Goal: Task Accomplishment & Management: Manage account settings

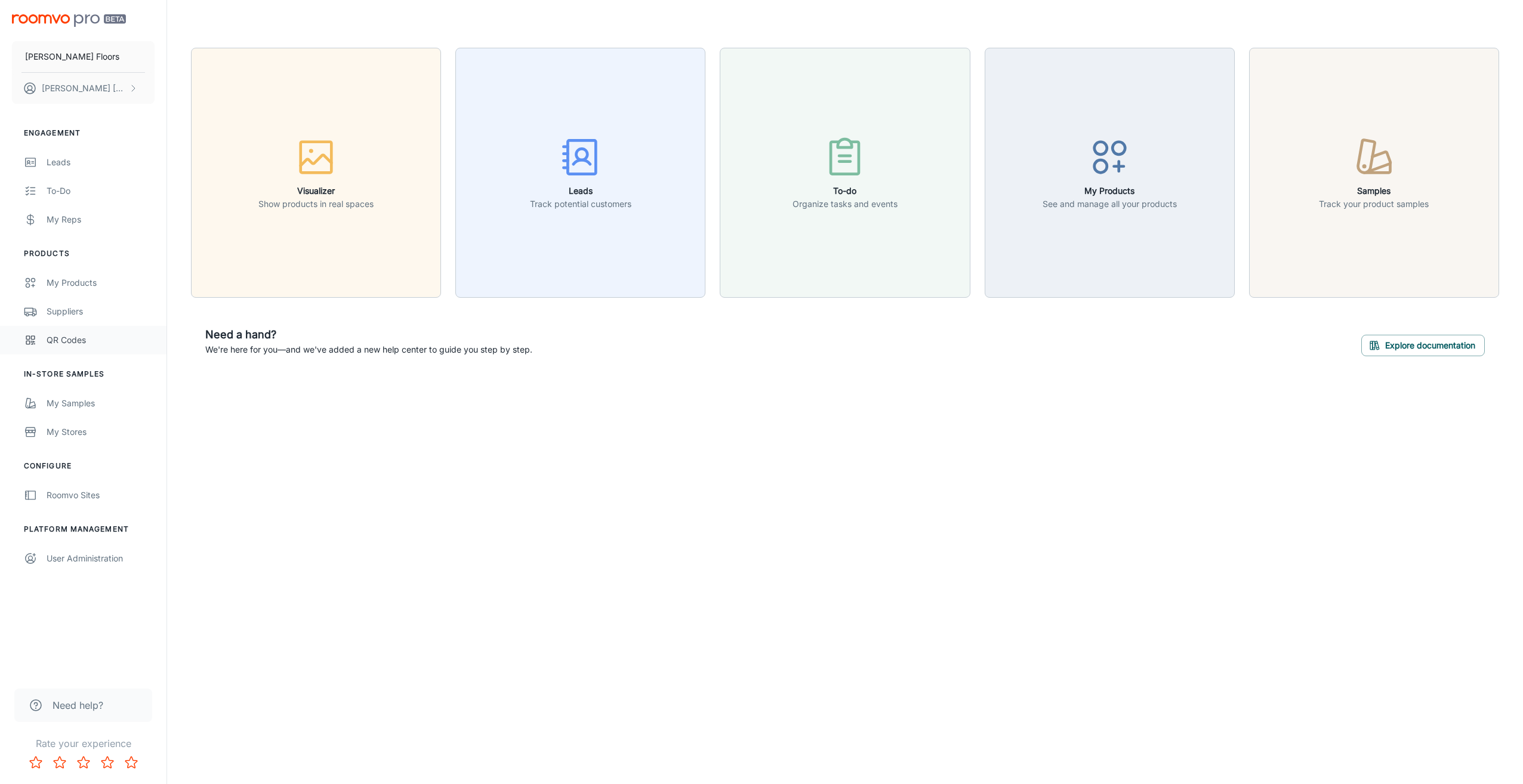
click at [70, 345] on div "QR Codes" at bounding box center [101, 340] width 108 height 13
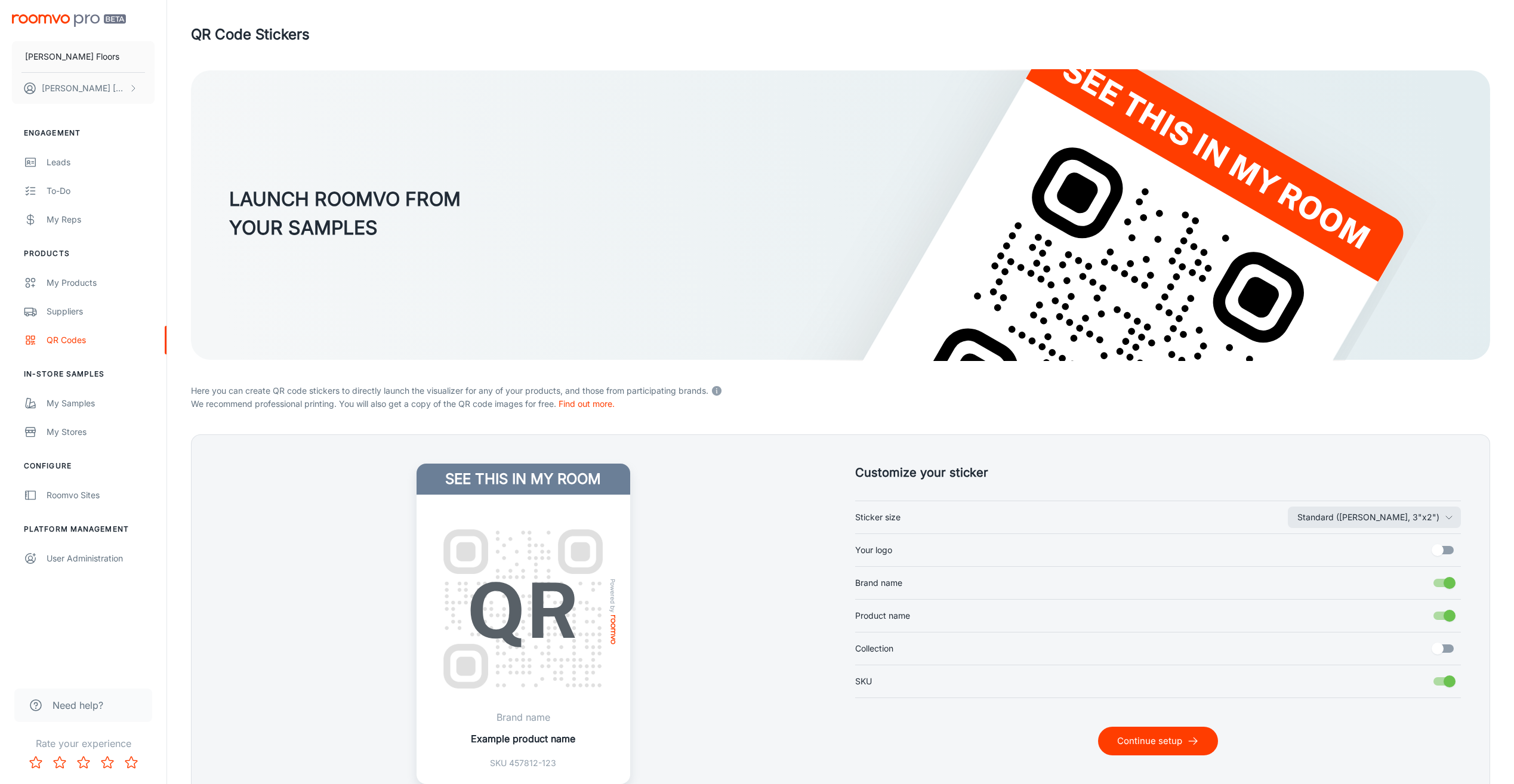
click at [1452, 554] on input "Your logo" at bounding box center [1438, 550] width 68 height 23
checkbox input "true"
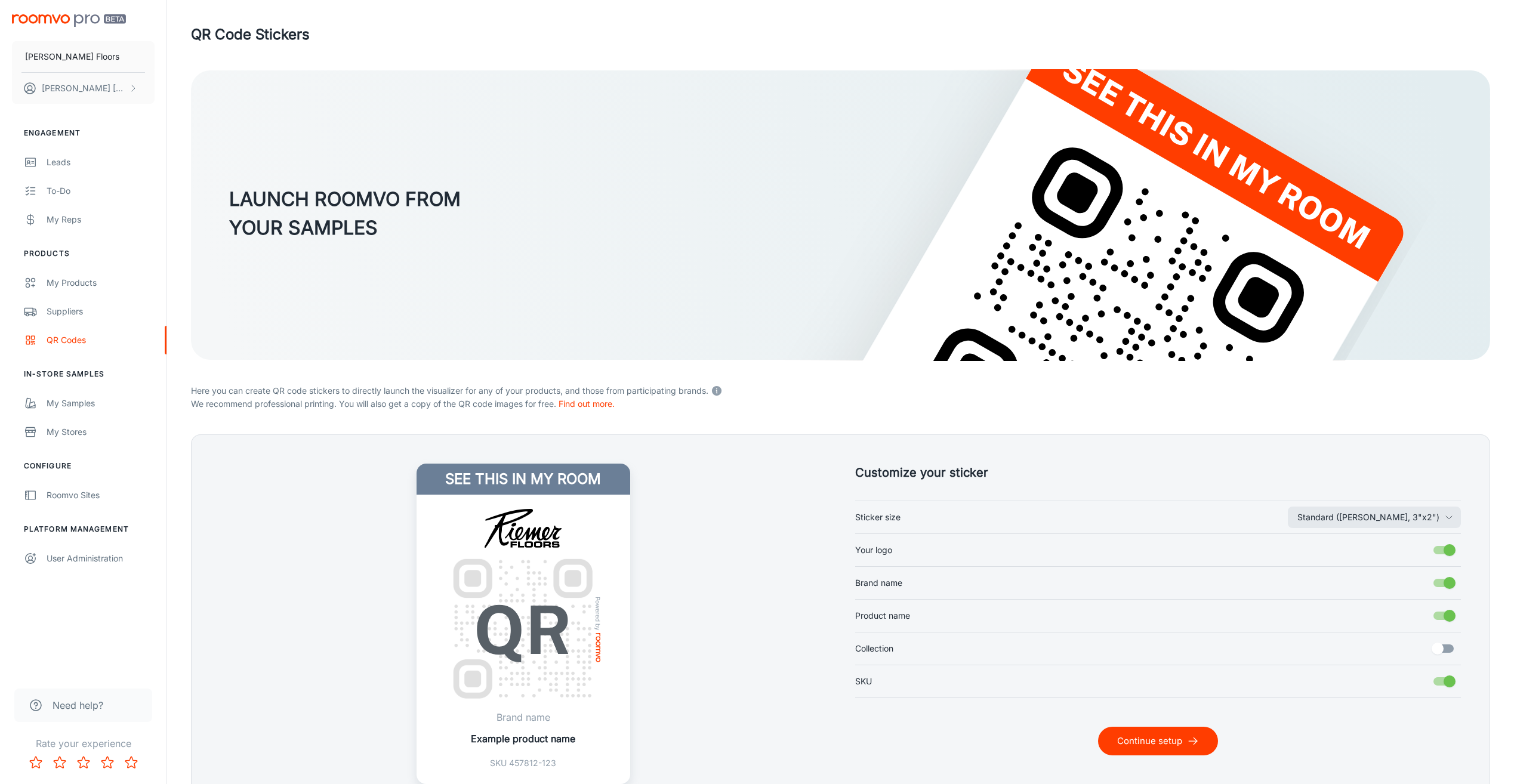
click at [1180, 755] on div "Customize your sticker Standard ([PERSON_NAME], 3"x2") Sticker size Your logo B…" at bounding box center [1143, 609] width 635 height 349
click at [1169, 744] on button "Continue setup" at bounding box center [1158, 741] width 120 height 29
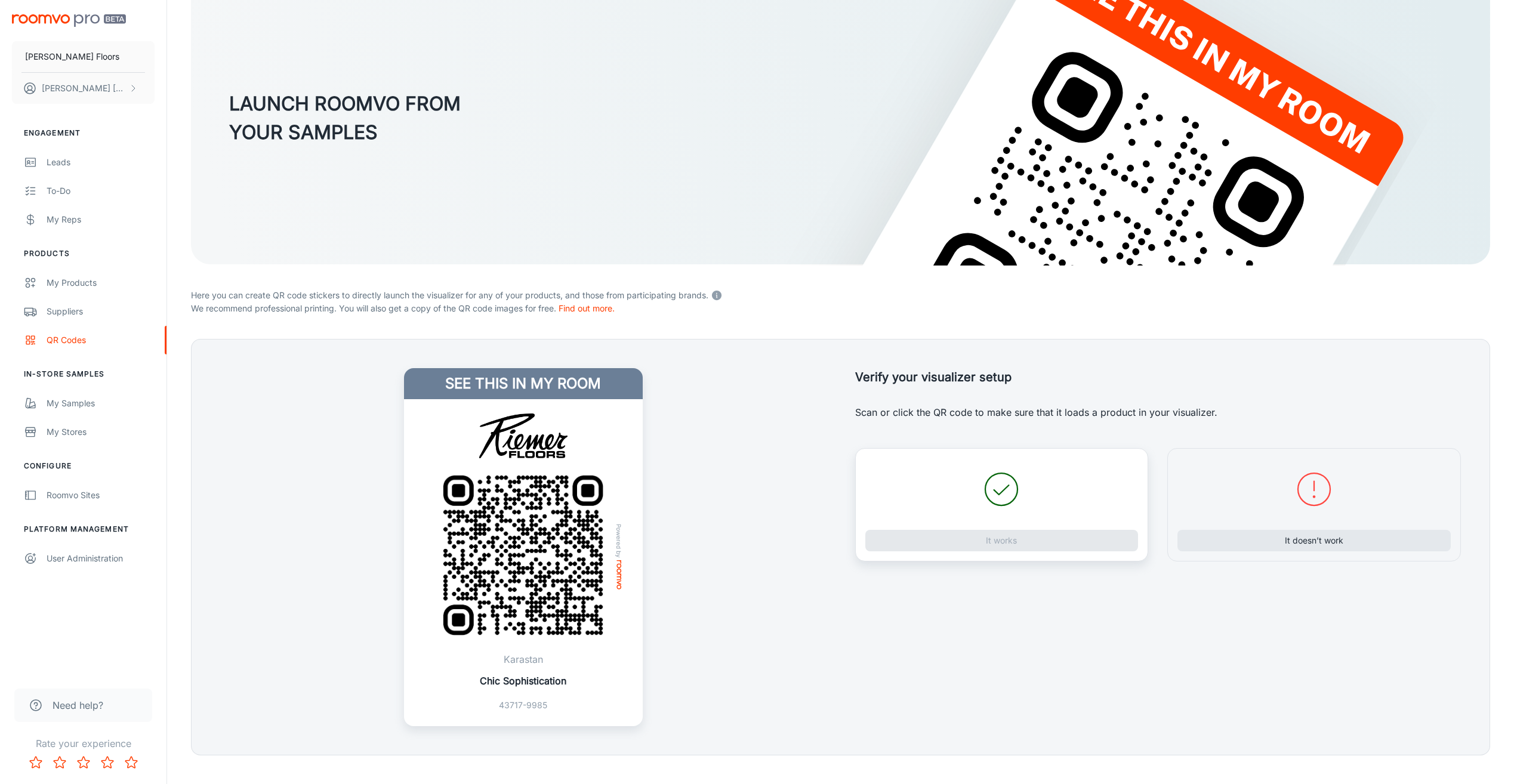
scroll to position [115, 0]
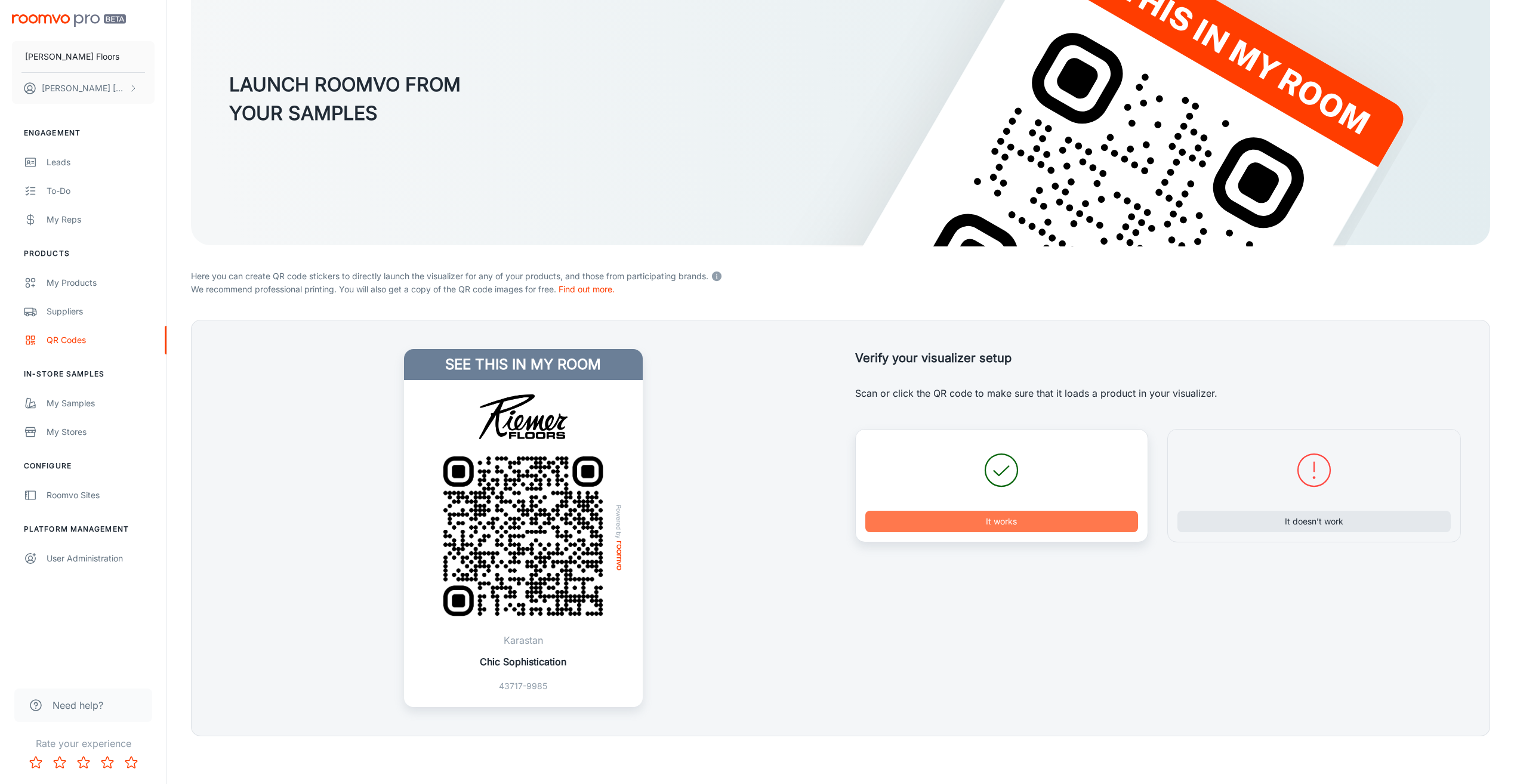
click at [986, 524] on button "It works" at bounding box center [1002, 521] width 273 height 21
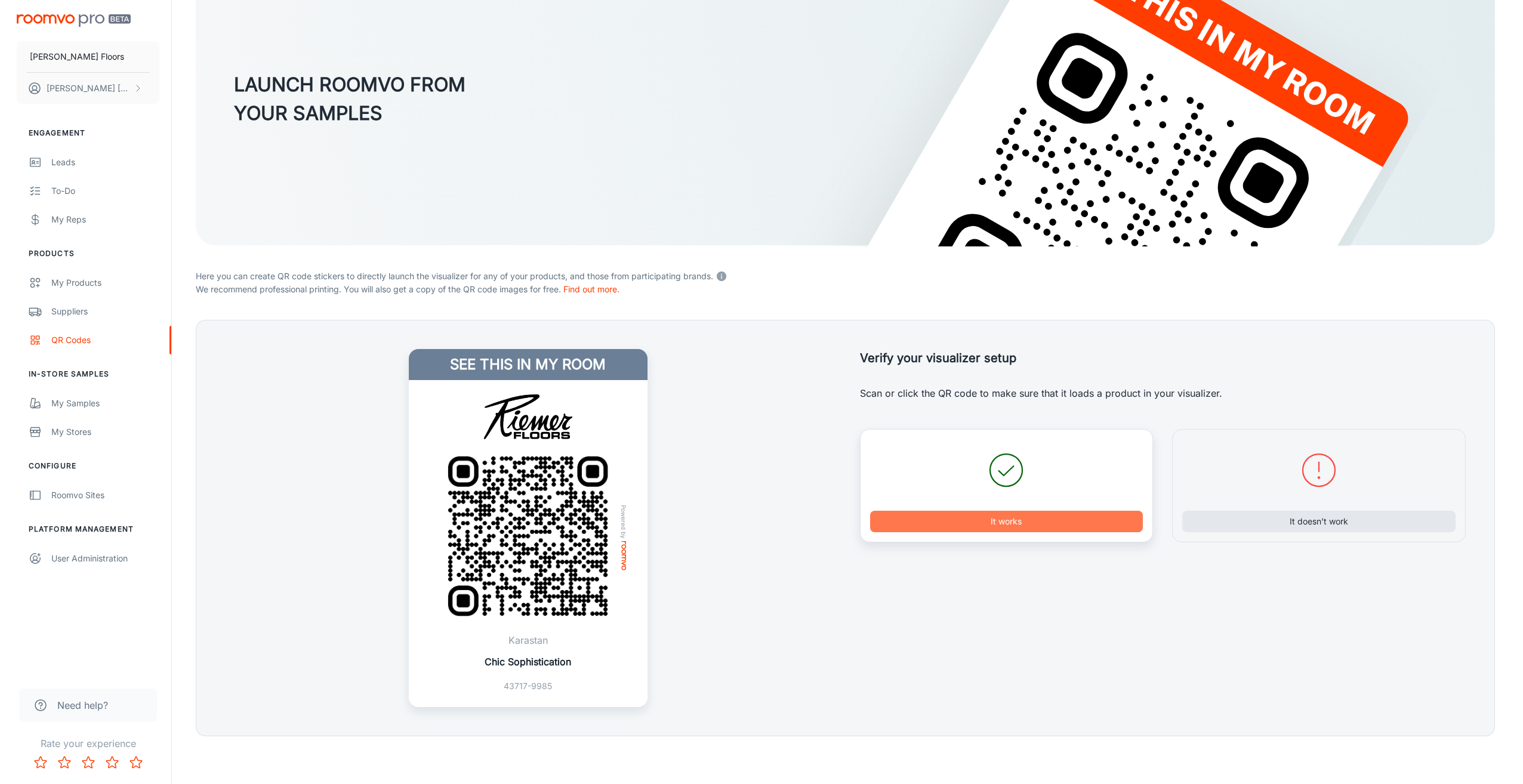
scroll to position [0, 0]
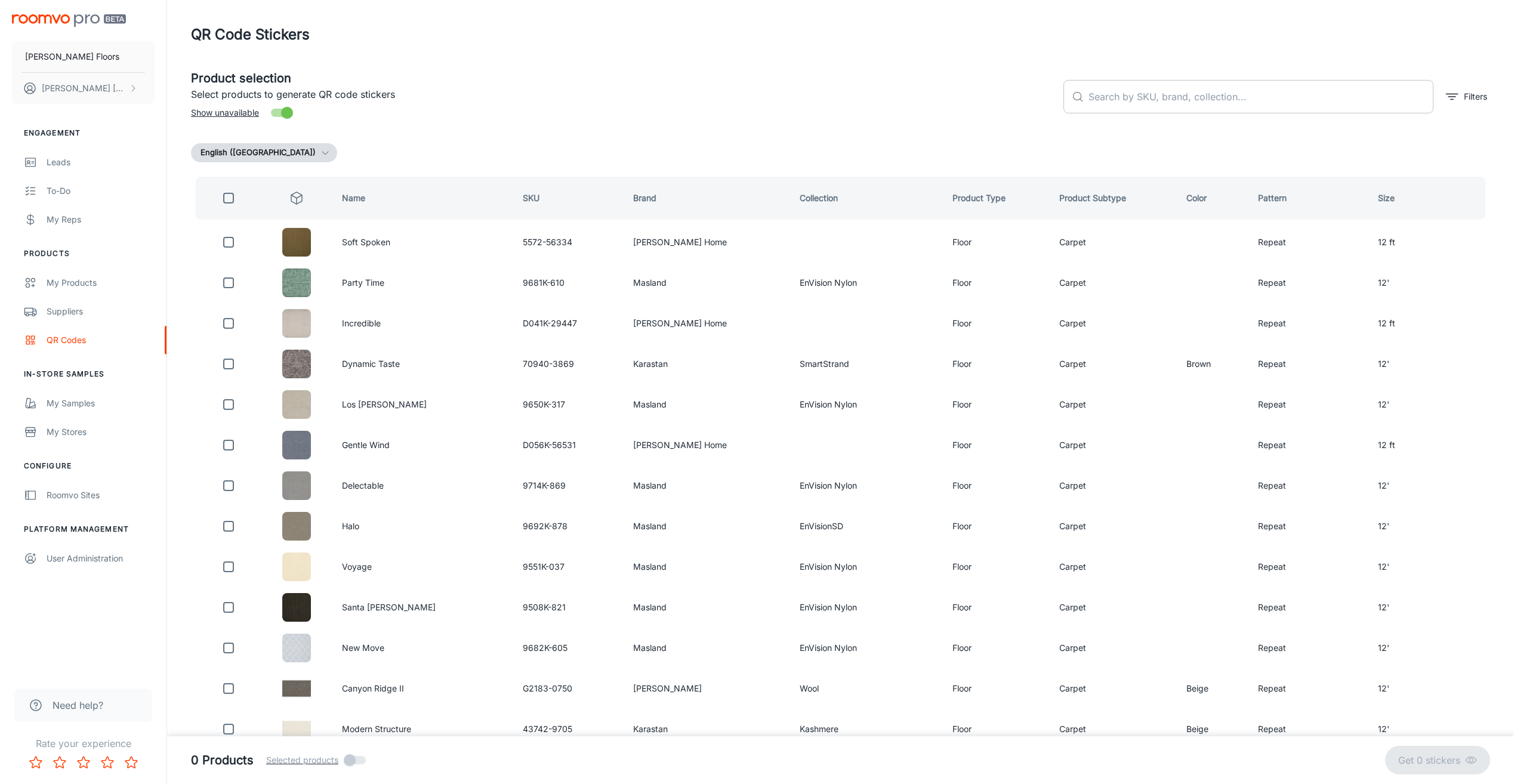
click at [1137, 102] on input "text" at bounding box center [1261, 96] width 345 height 33
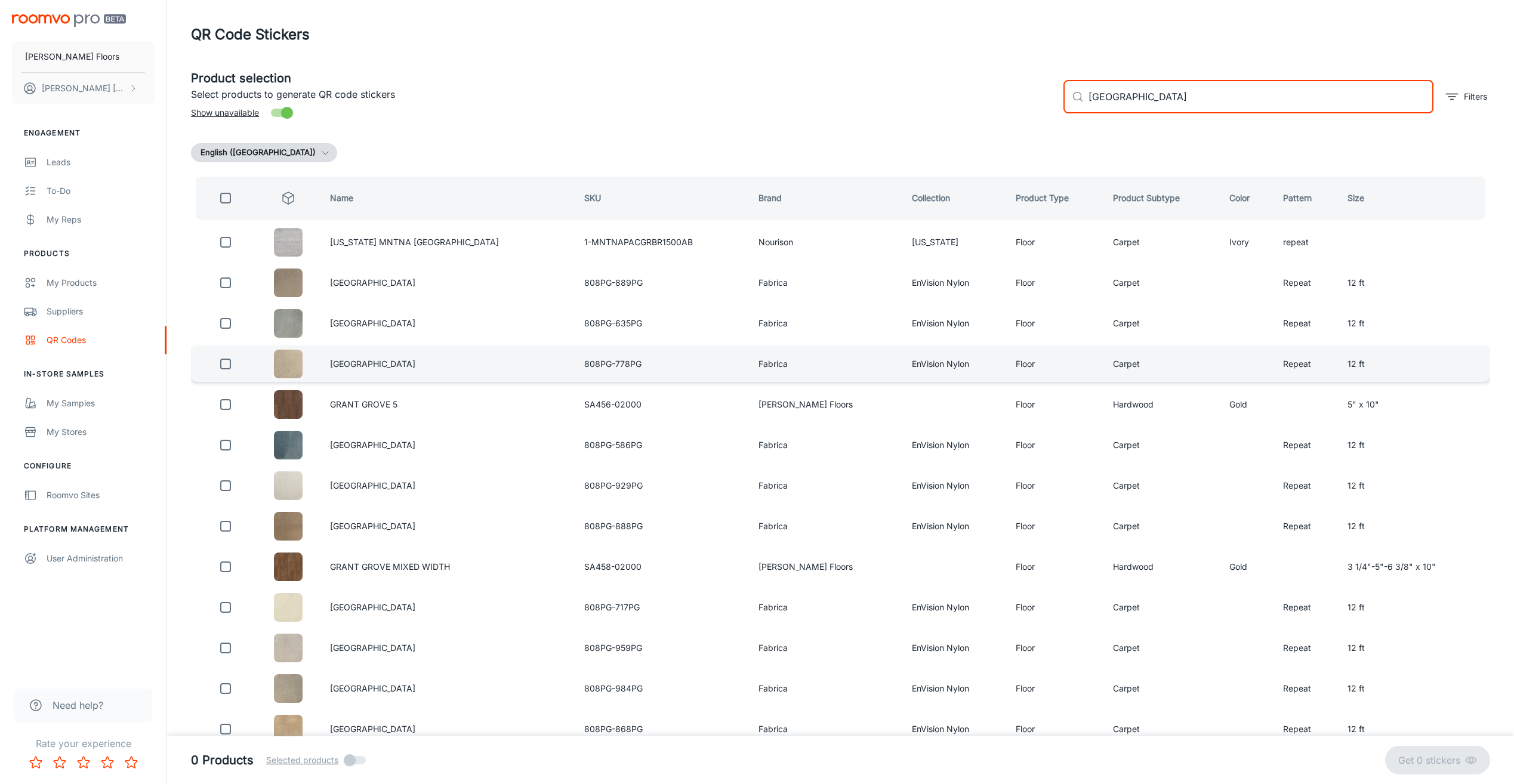
type input "[GEOGRAPHIC_DATA]"
click at [228, 370] on input "checkbox" at bounding box center [225, 364] width 24 height 24
checkbox input "true"
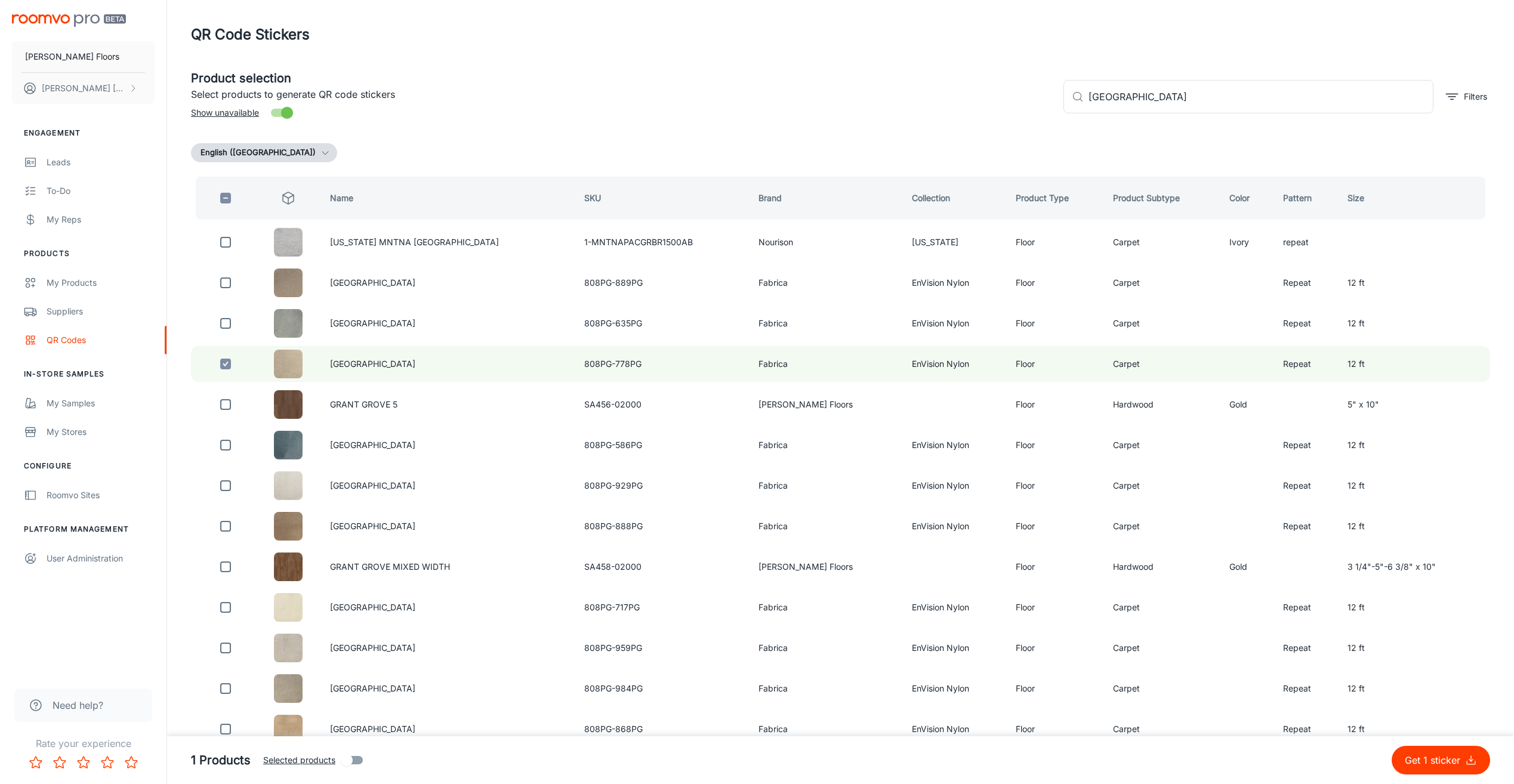
drag, startPoint x: 1056, startPoint y: 99, endPoint x: 1047, endPoint y: 99, distance: 9.0
click at [1047, 99] on div "Product selection Select products to generate QR code stickers Show unavailable…" at bounding box center [836, 92] width 1309 height 64
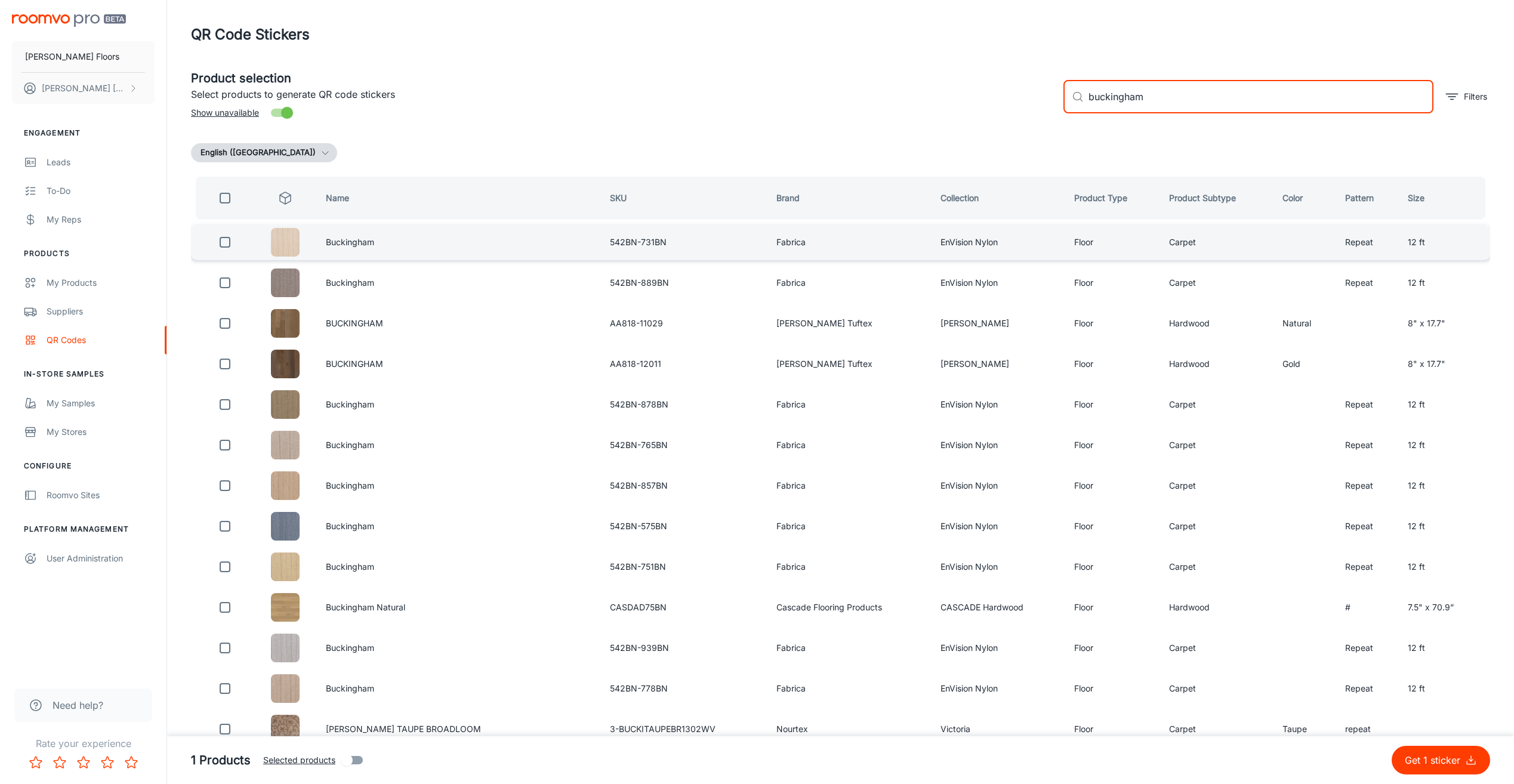
type input "buckingham"
click at [219, 248] on input "checkbox" at bounding box center [225, 242] width 24 height 24
checkbox input "true"
drag, startPoint x: 1158, startPoint y: 84, endPoint x: 977, endPoint y: 84, distance: 181.0
click at [977, 84] on div "Product selection Select products to generate QR code stickers Show unavailable…" at bounding box center [836, 92] width 1309 height 64
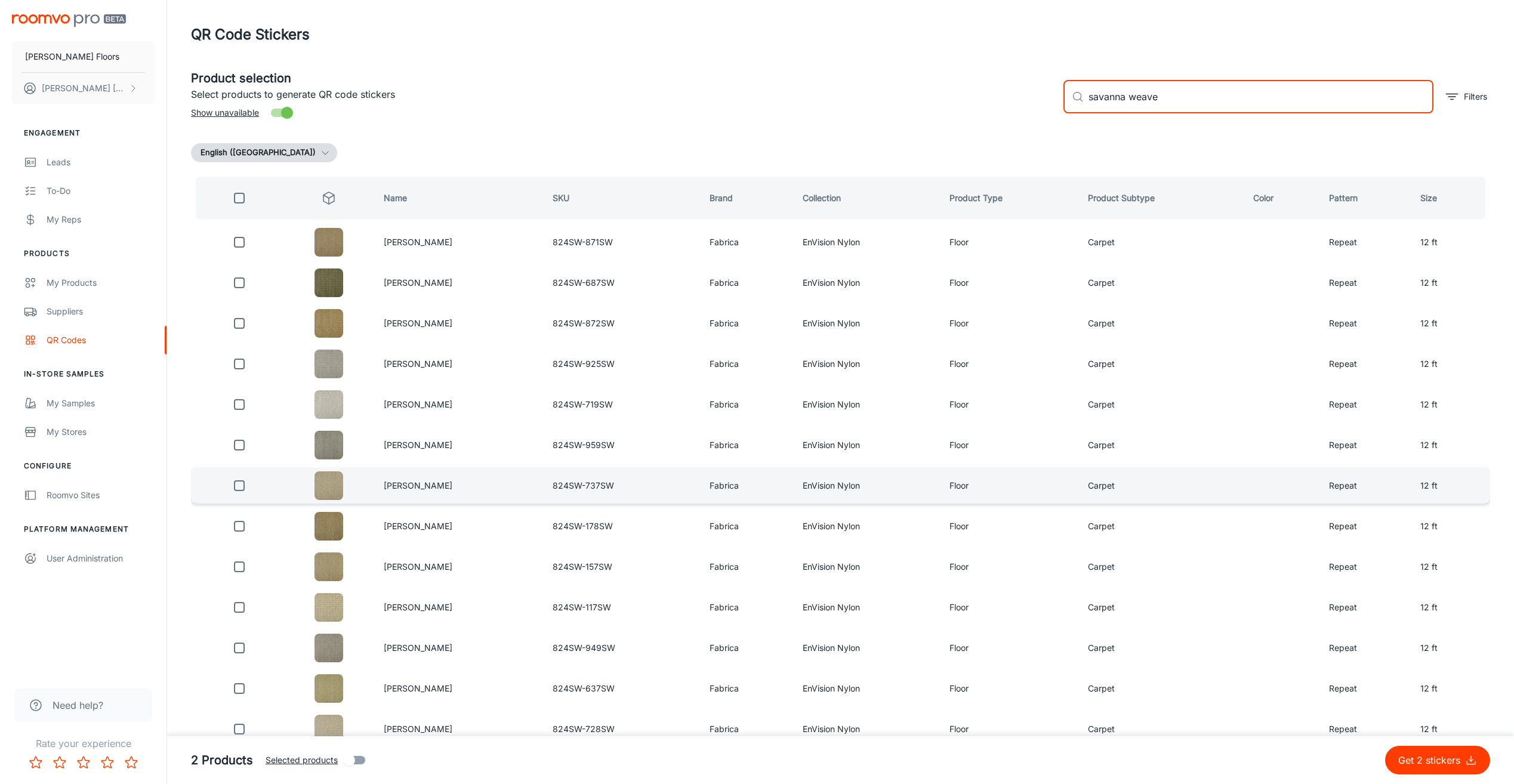
type input "savanna weave"
click at [239, 483] on input "checkbox" at bounding box center [239, 485] width 24 height 24
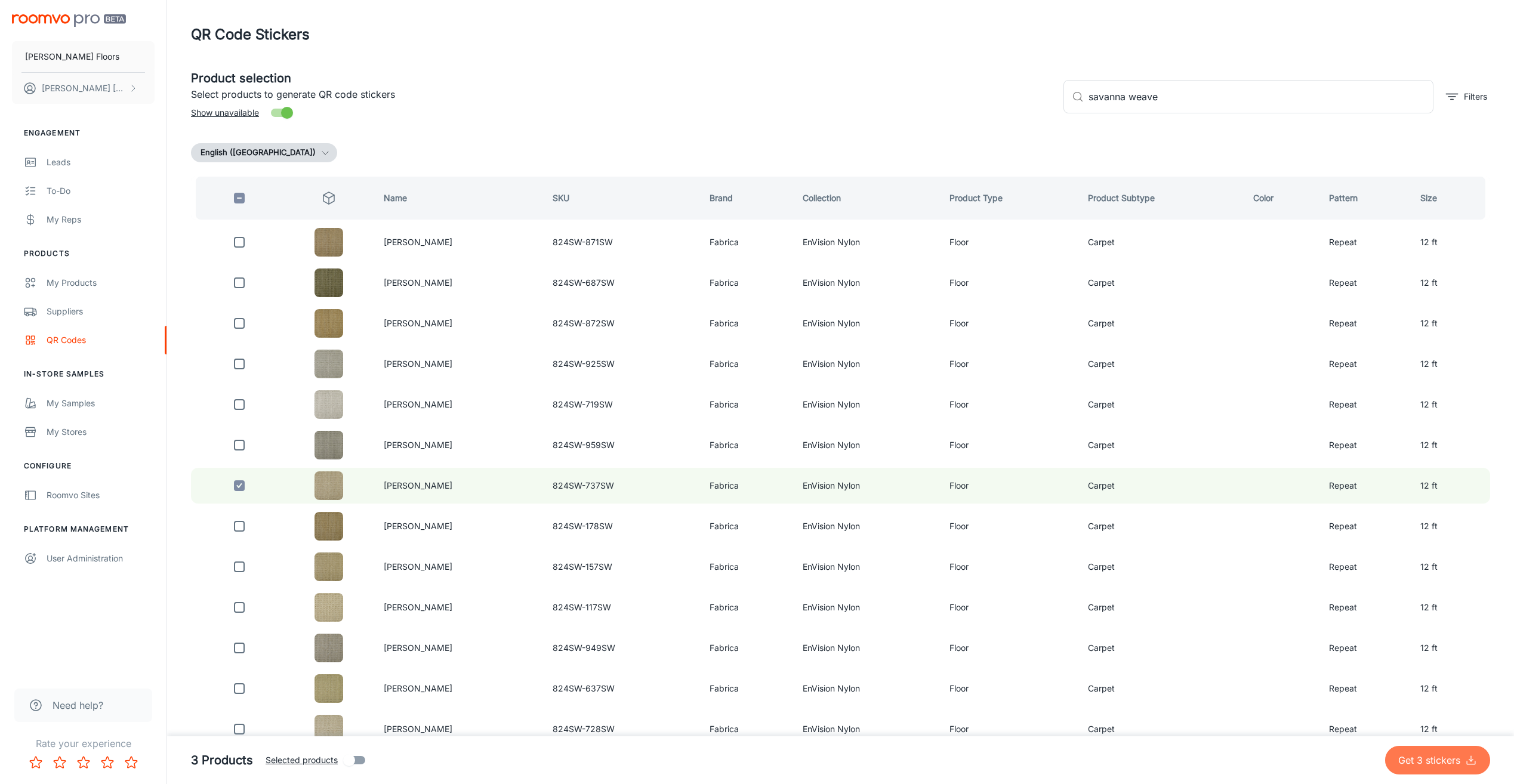
click at [1438, 763] on p "Get 3 stickers" at bounding box center [1432, 760] width 67 height 14
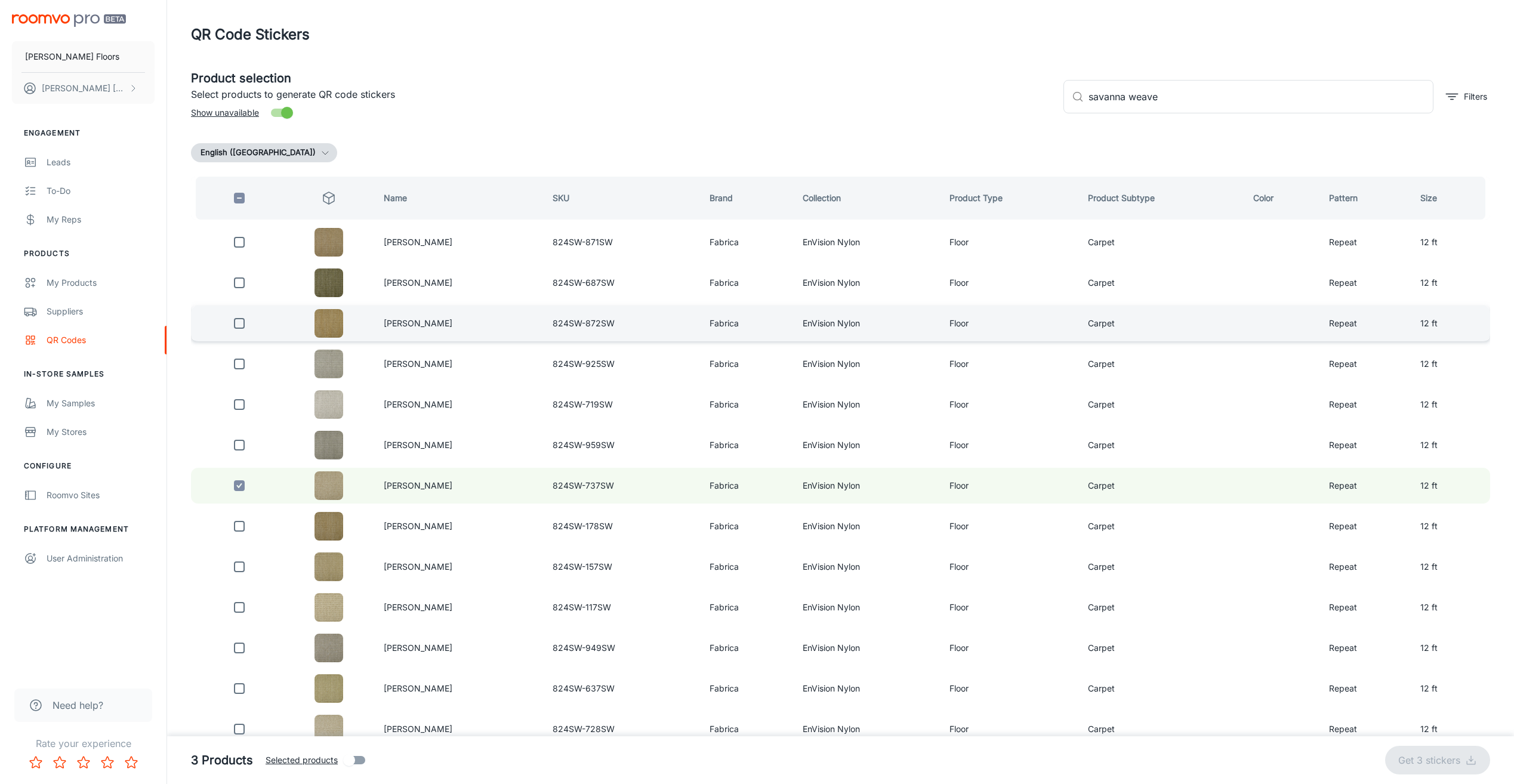
checkbox input "false"
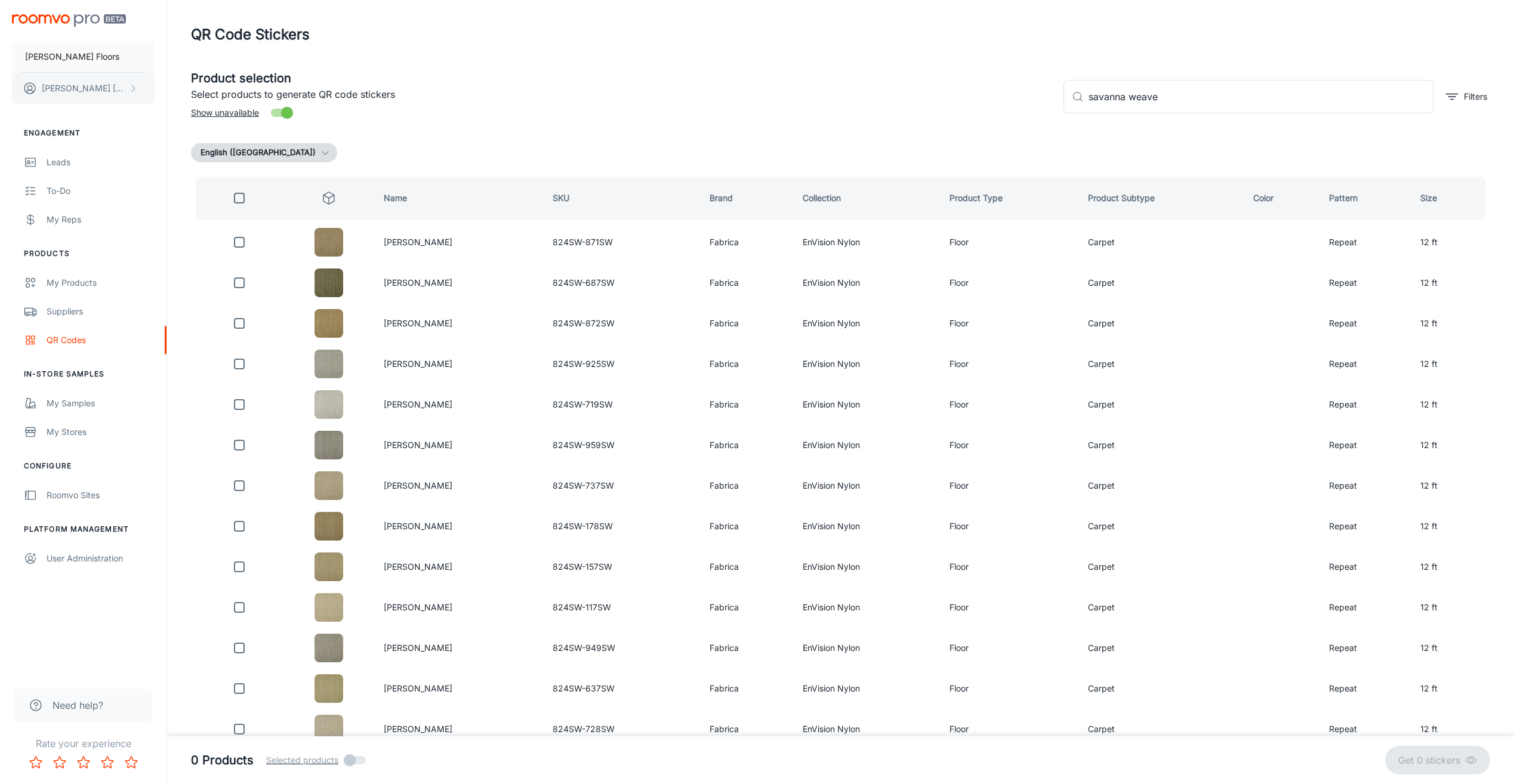
click at [99, 89] on button "[PERSON_NAME]" at bounding box center [83, 88] width 142 height 31
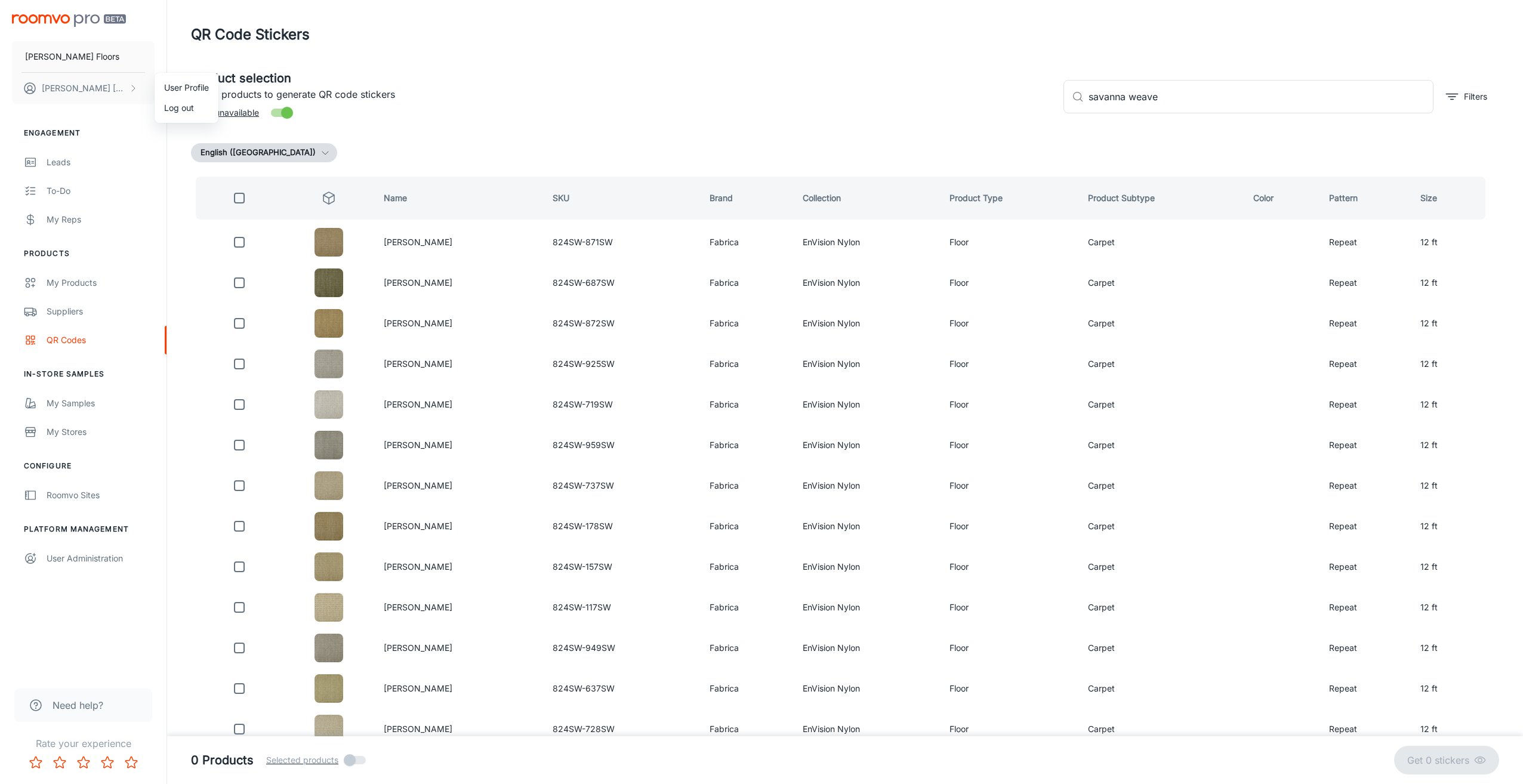
click at [179, 90] on li "User Profile" at bounding box center [187, 87] width 64 height 20
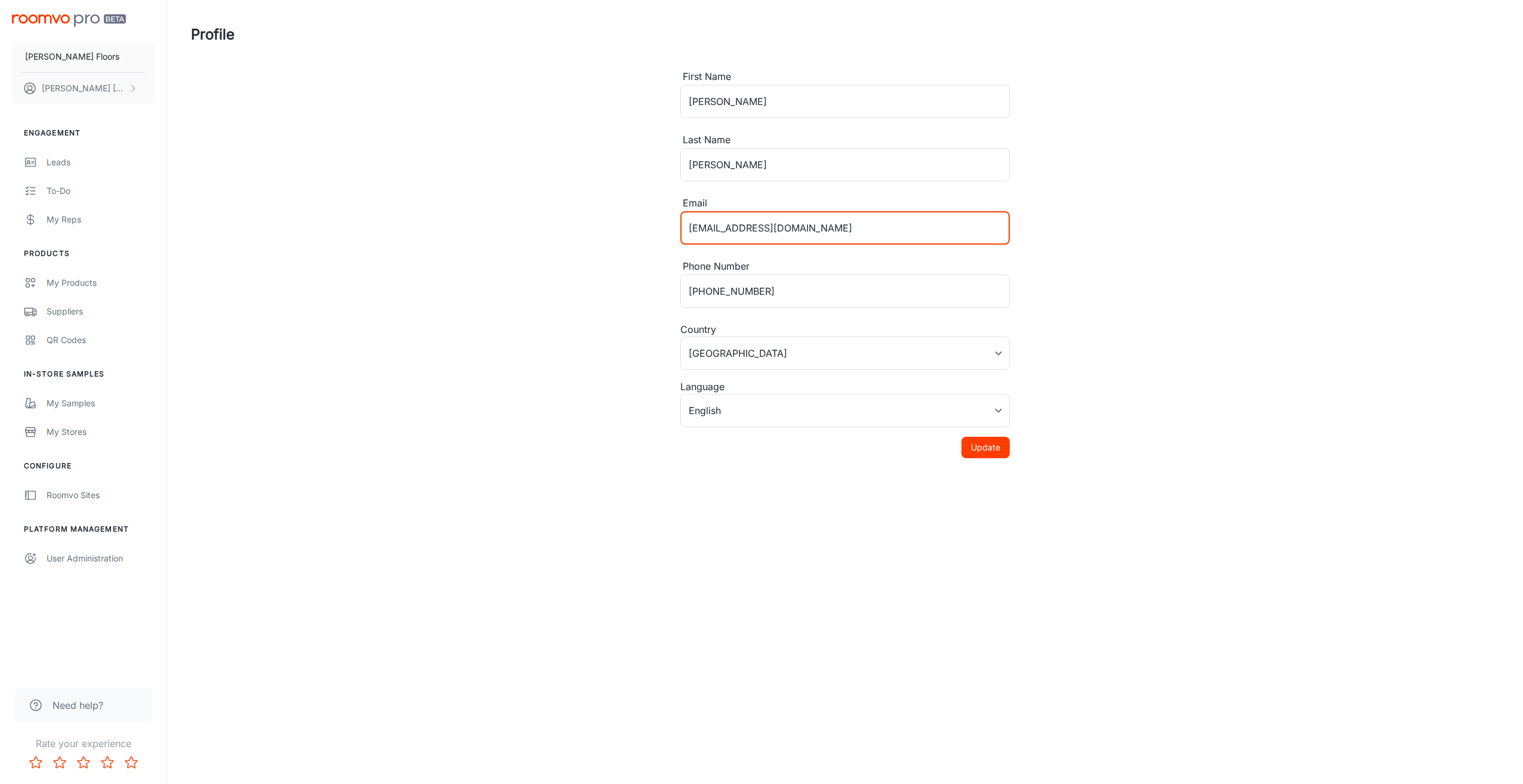
drag, startPoint x: 824, startPoint y: 228, endPoint x: 663, endPoint y: 222, distance: 161.1
click at [664, 222] on div "Profile First Name [PERSON_NAME] ​ Last Name [PERSON_NAME] ​ Email [EMAIL_ADDRE…" at bounding box center [845, 229] width 1337 height 459
type input "[PERSON_NAME][EMAIL_ADDRESS][PERSON_NAME][DOMAIN_NAME]"
click at [989, 447] on button "Update" at bounding box center [985, 448] width 48 height 21
